Goal: Task Accomplishment & Management: Use online tool/utility

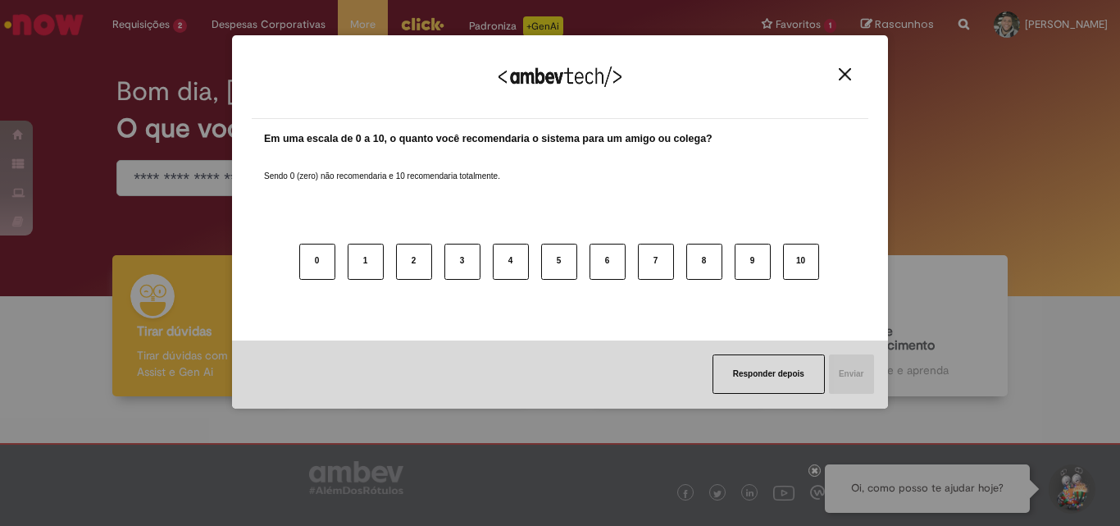
click at [830, 72] on div "Agradecemos seu feedback!" at bounding box center [560, 87] width 617 height 64
click at [845, 66] on div "Agradecemos seu feedback!" at bounding box center [560, 87] width 617 height 64
drag, startPoint x: 857, startPoint y: 82, endPoint x: 848, endPoint y: 74, distance: 12.2
click at [855, 80] on div "Agradecemos seu feedback!" at bounding box center [560, 87] width 617 height 64
click at [847, 73] on img "Close" at bounding box center [845, 74] width 12 height 12
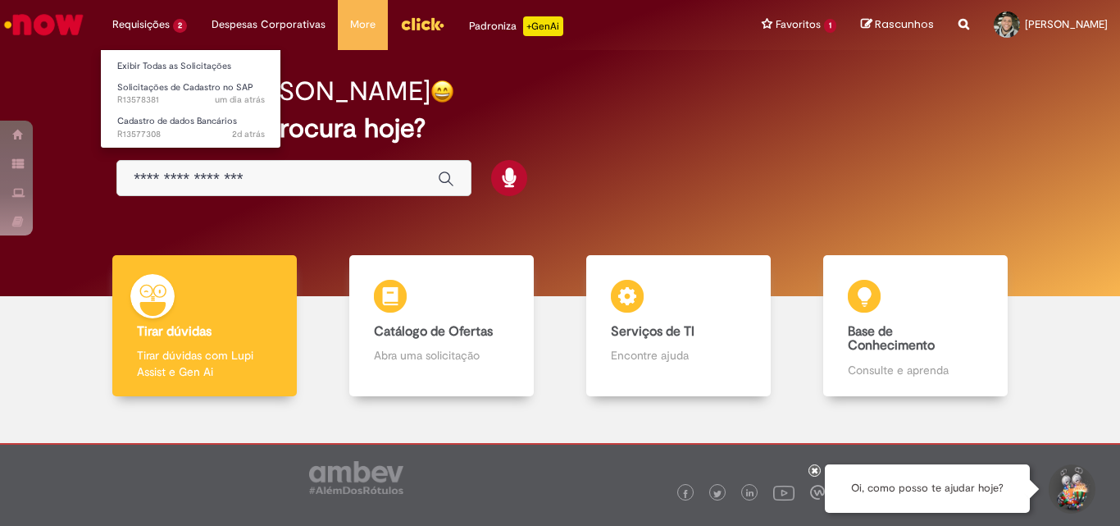
click at [178, 15] on li "Requisições 2 Exibir Todas as Solicitações Solicitações de Cadastro no SAP um d…" at bounding box center [149, 24] width 99 height 49
click at [139, 28] on li "Requisições 2 Exibir Todas as Solicitações Solicitações de Cadastro no SAP um d…" at bounding box center [149, 24] width 99 height 49
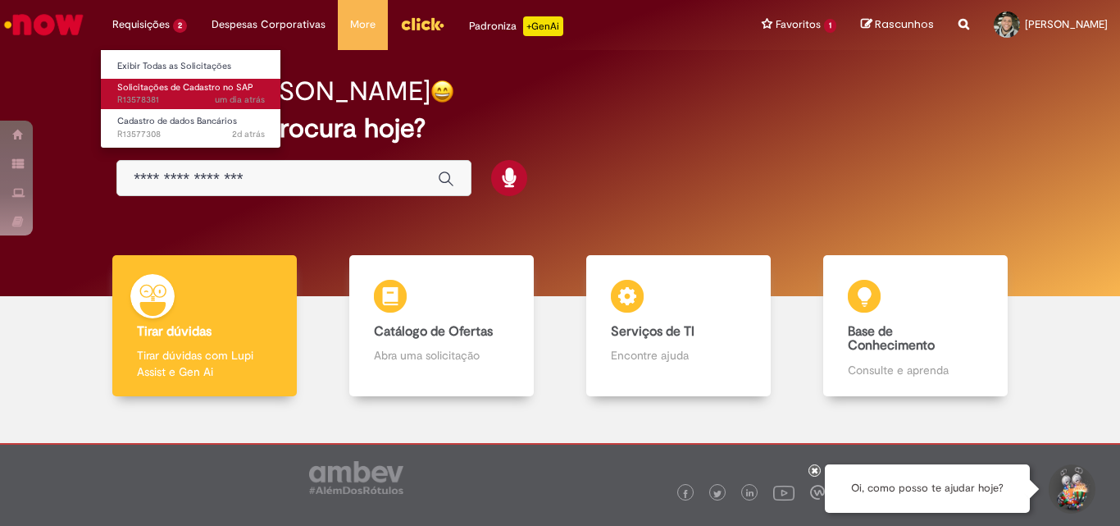
click at [165, 84] on span "Solicitações de Cadastro no SAP" at bounding box center [185, 87] width 136 height 12
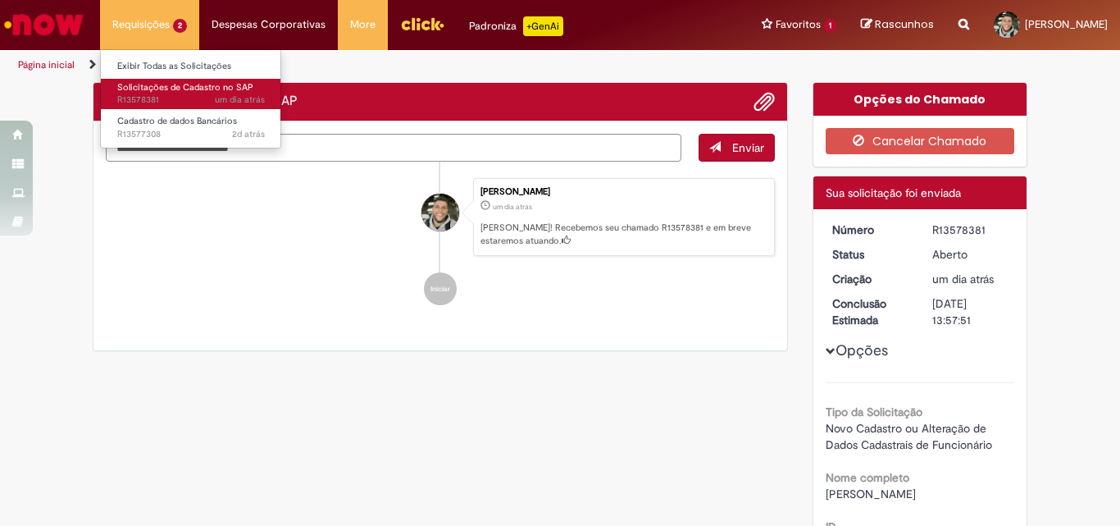
click at [181, 84] on span "Solicitações de Cadastro no SAP" at bounding box center [185, 87] width 136 height 12
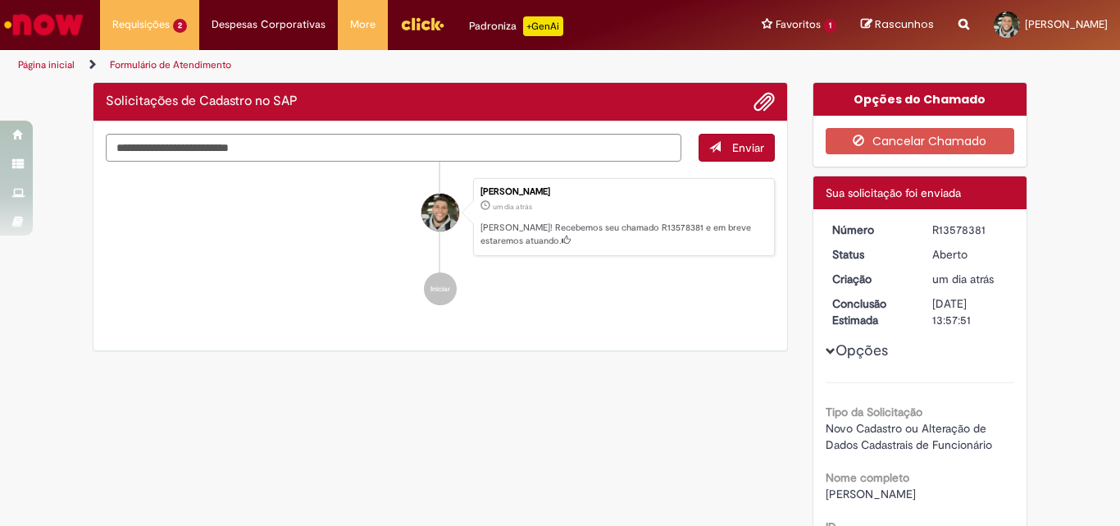
click at [313, 254] on li "[PERSON_NAME] um dia atrás um dia atrás [PERSON_NAME]! Recebemos seu chamado R1…" at bounding box center [440, 217] width 669 height 79
